Goal: Navigation & Orientation: Find specific page/section

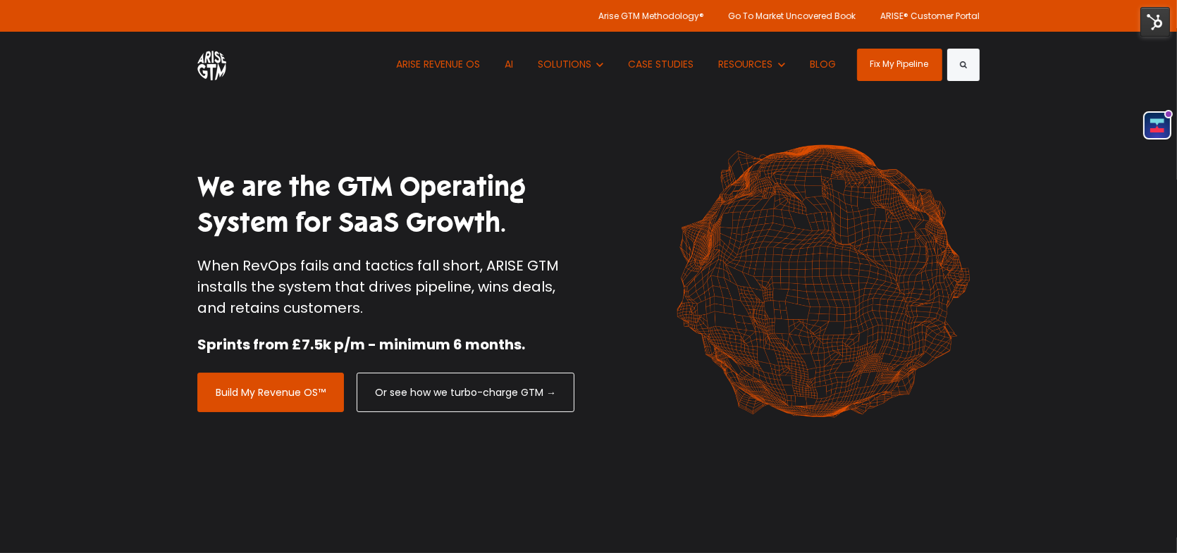
click at [1162, 25] on img at bounding box center [1155, 22] width 30 height 30
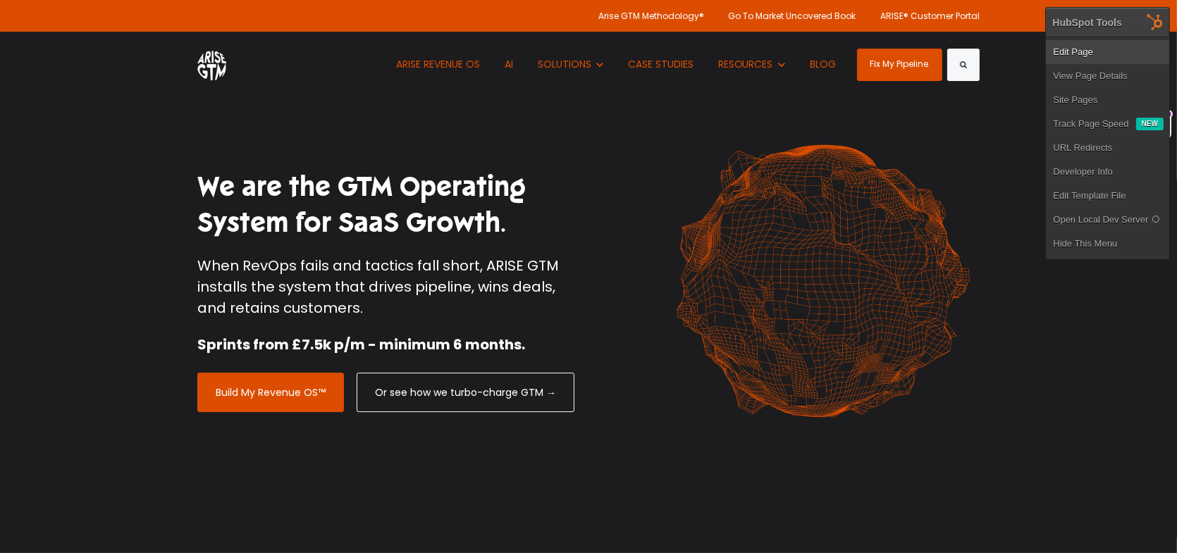
click at [1115, 54] on link "Edit Page" at bounding box center [1106, 52] width 123 height 24
